Goal: Task Accomplishment & Management: Complete application form

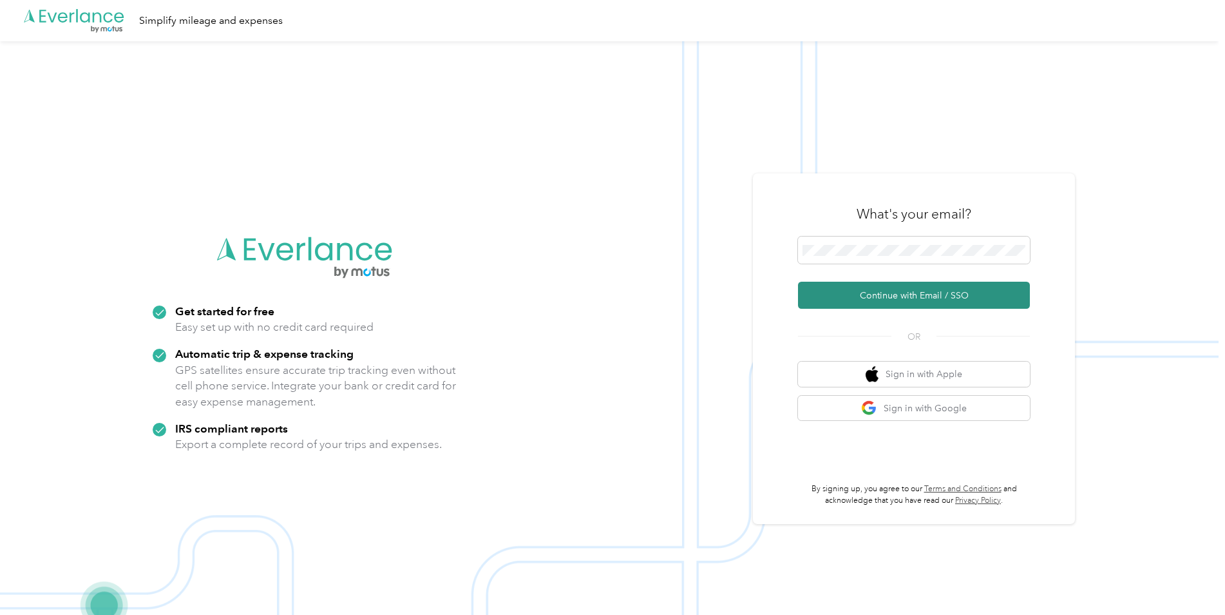
click at [897, 301] on button "Continue with Email / SSO" at bounding box center [914, 294] width 232 height 27
click at [832, 238] on span at bounding box center [914, 249] width 232 height 27
click at [790, 253] on div "What's your email? Continue with Email / SSO OR Sign in with Apple Sign in with…" at bounding box center [914, 348] width 322 height 350
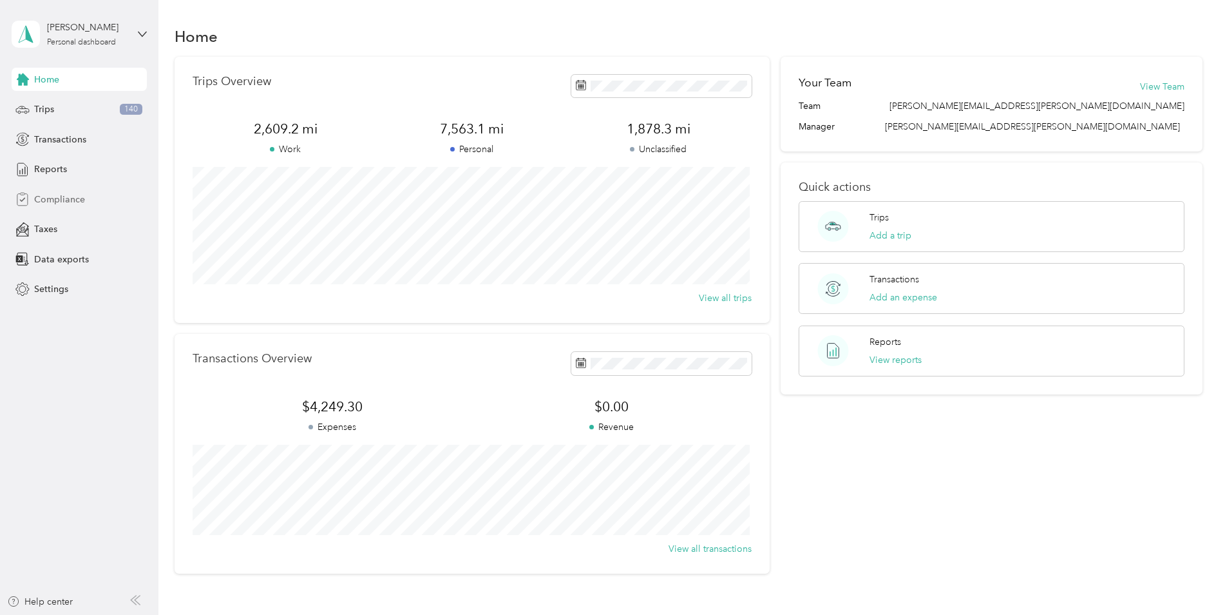
click at [51, 195] on span "Compliance" at bounding box center [59, 200] width 51 height 14
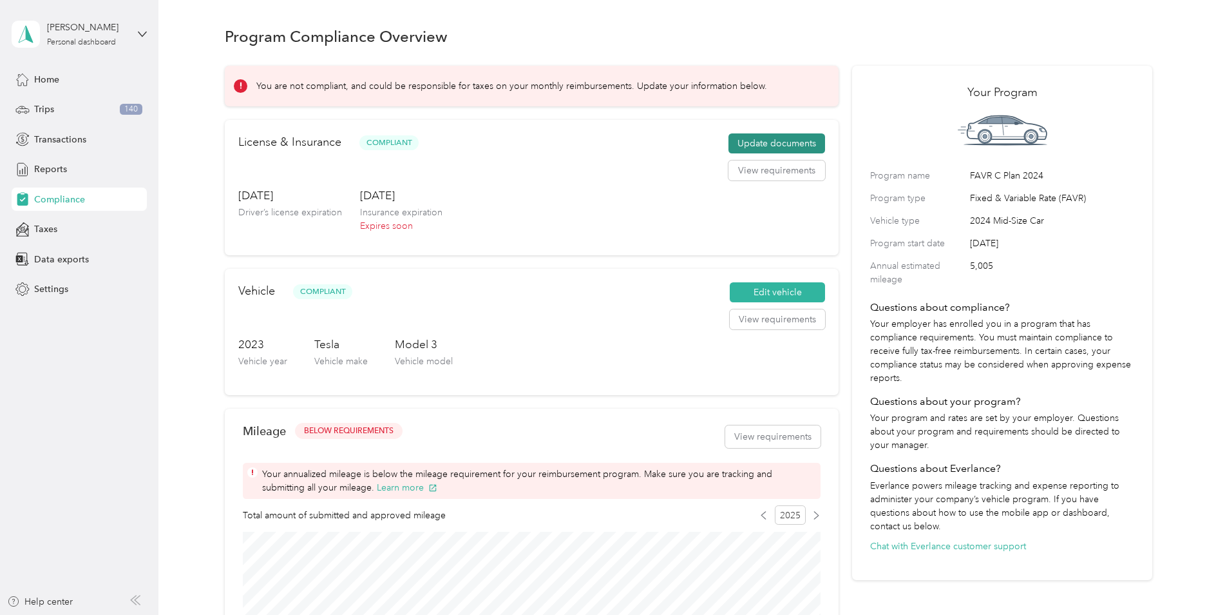
click at [794, 145] on button "Update documents" at bounding box center [777, 143] width 97 height 21
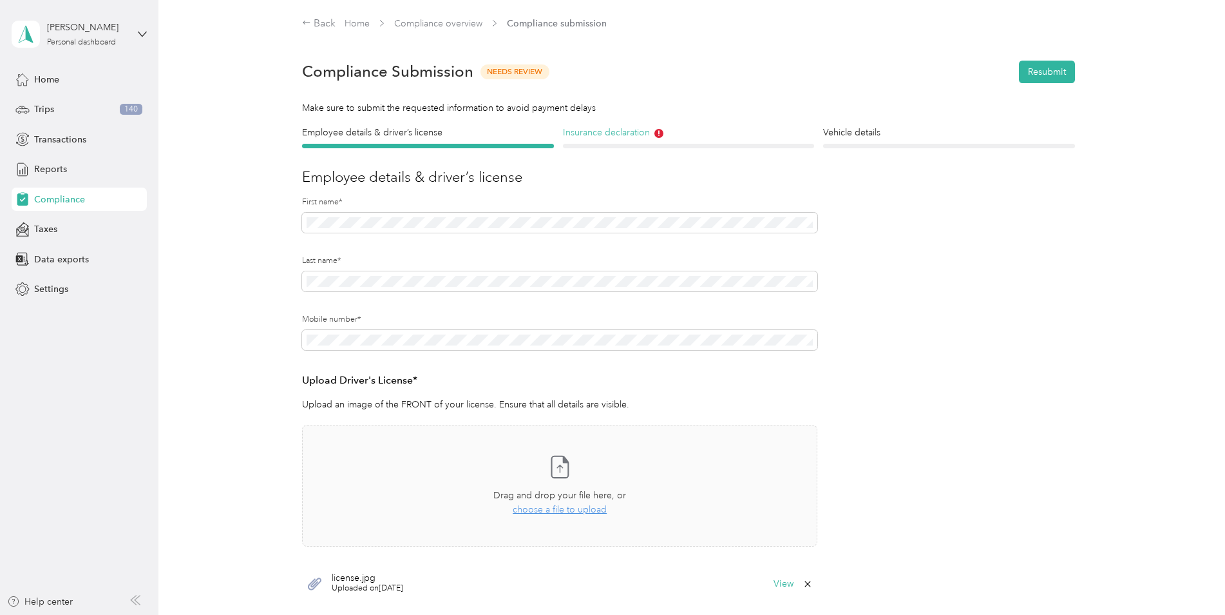
click at [620, 136] on h4 "Insurance declaration" at bounding box center [689, 133] width 252 height 14
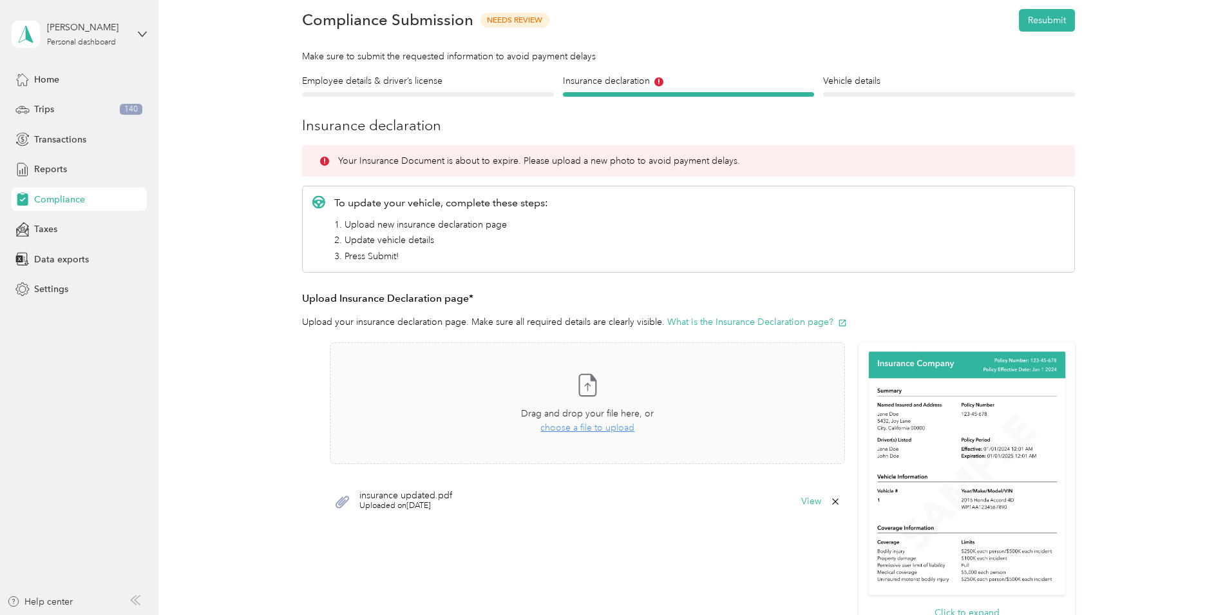
scroll to position [82, 0]
